Goal: Task Accomplishment & Management: Manage account settings

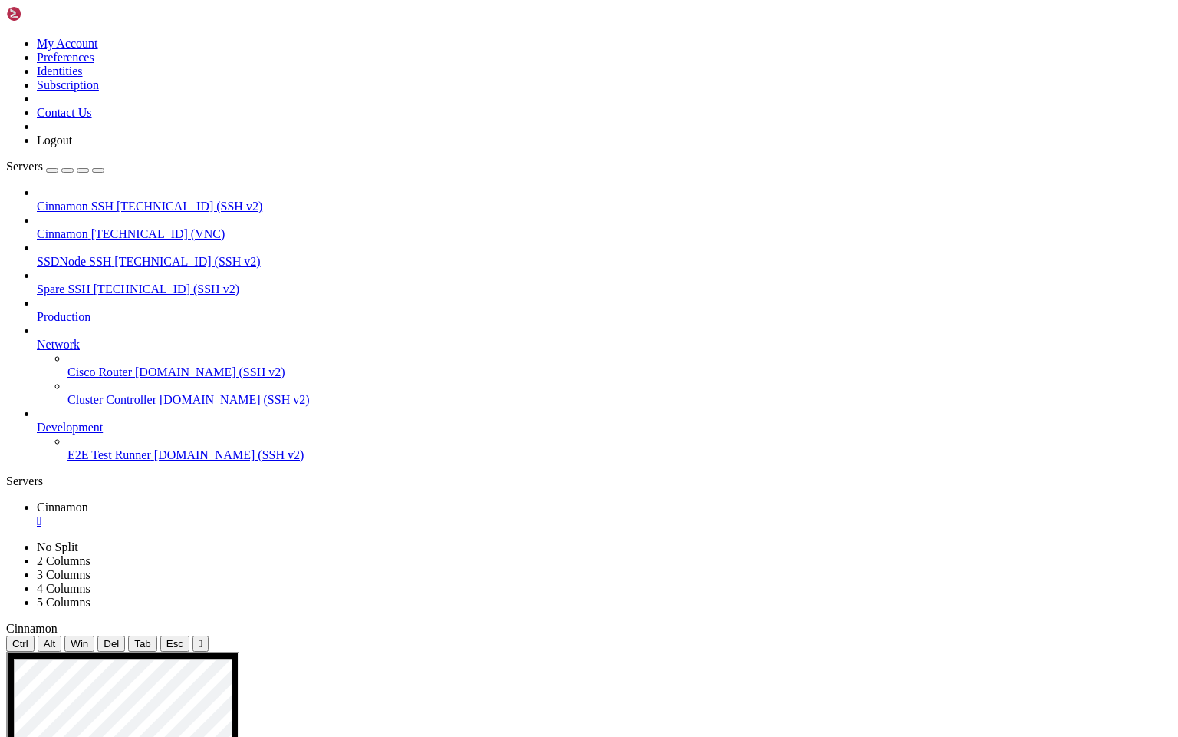
drag, startPoint x: 338, startPoint y: 1008, endPoint x: 395, endPoint y: 1063, distance: 79.2
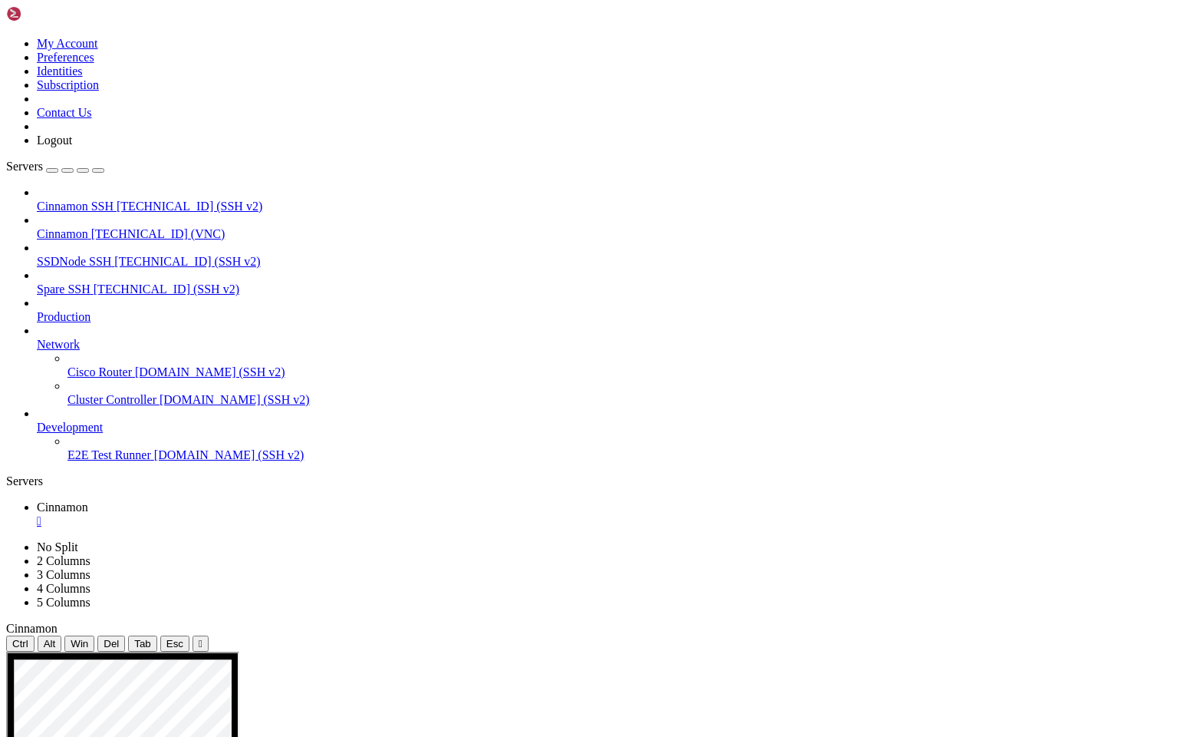
drag, startPoint x: 611, startPoint y: 1118, endPoint x: 467, endPoint y: 1127, distance: 143.8
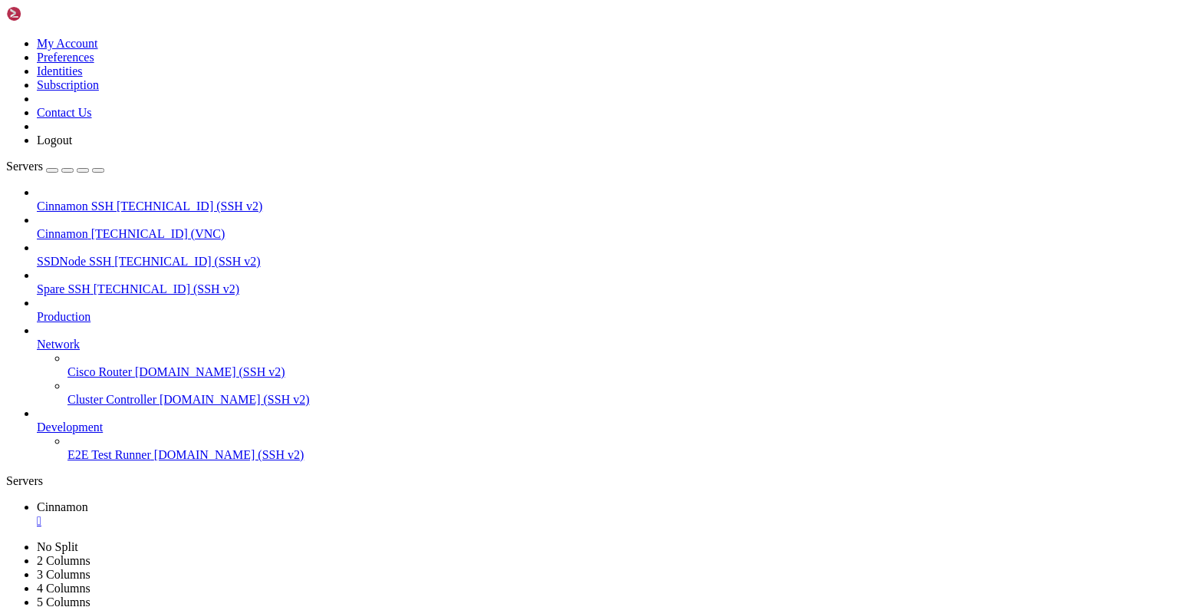
click at [282, 514] on div "" at bounding box center [605, 521] width 1136 height 14
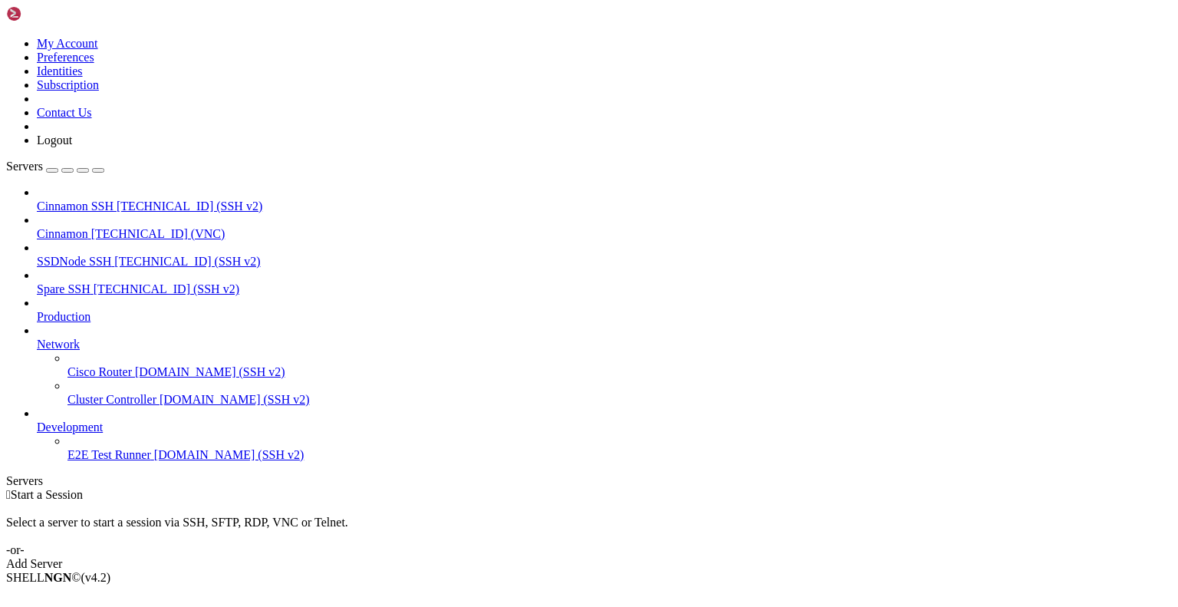
click at [6, 37] on icon at bounding box center [6, 37] width 0 height 0
click at [72, 147] on link "Logout" at bounding box center [54, 139] width 35 height 13
